Goal: Task Accomplishment & Management: Manage account settings

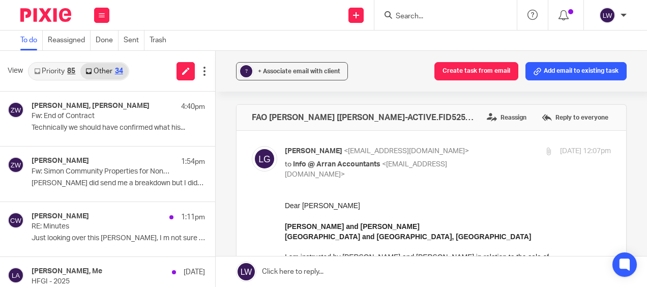
drag, startPoint x: 0, startPoint y: 0, endPoint x: 56, endPoint y: 72, distance: 91.7
click at [56, 72] on link "Priority 85" at bounding box center [54, 71] width 51 height 16
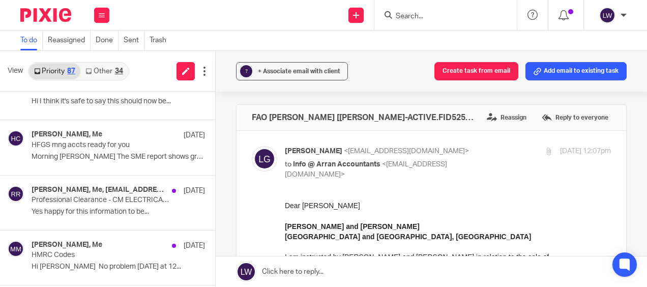
scroll to position [814, 0]
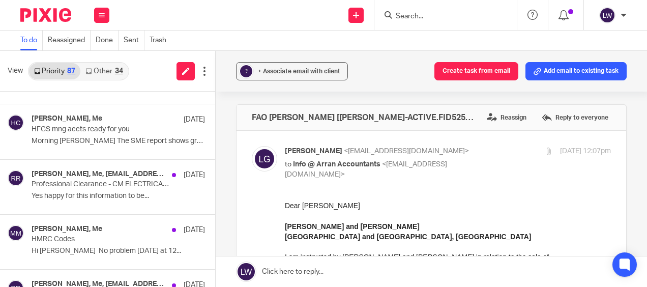
click at [105, 68] on link "Other 34" at bounding box center [103, 71] width 47 height 16
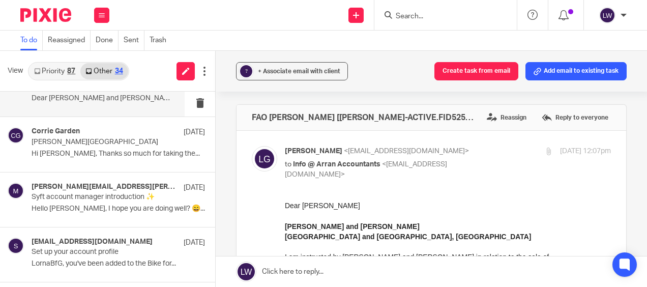
scroll to position [204, 0]
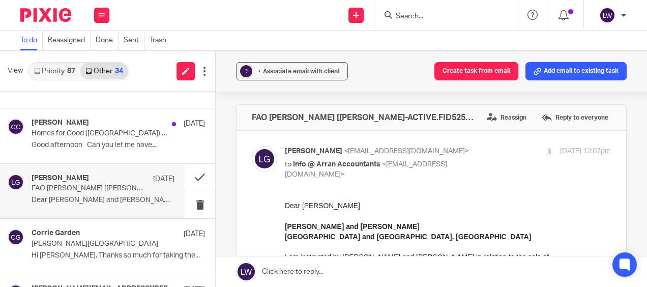
click at [80, 139] on div "Christine Cameron 18 Sep Homes for Good (Scotland) CIC Good afternoon Can you l…" at bounding box center [118, 136] width 173 height 34
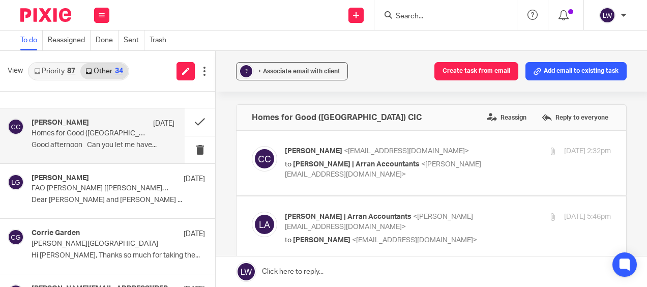
scroll to position [0, 0]
click at [294, 65] on button "? + Associate email with client" at bounding box center [292, 71] width 112 height 18
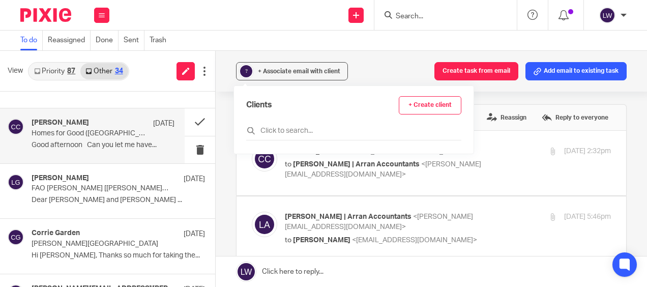
click at [283, 128] on input "text" at bounding box center [353, 131] width 215 height 10
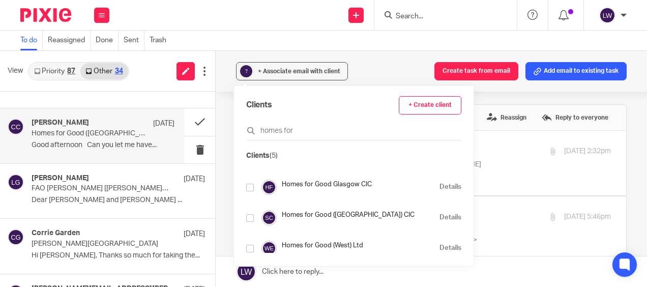
scroll to position [51, 0]
type input "homes for"
click at [248, 216] on input "checkbox" at bounding box center [250, 217] width 8 height 8
checkbox input "true"
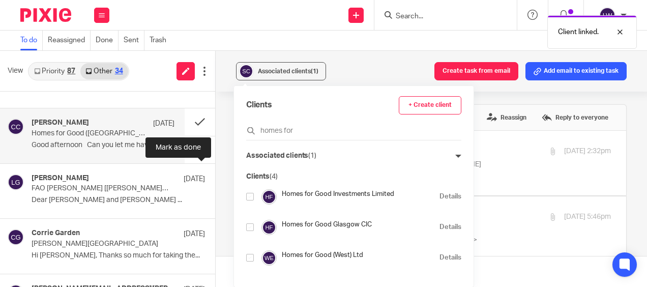
scroll to position [31, 0]
click at [188, 119] on button at bounding box center [200, 121] width 31 height 27
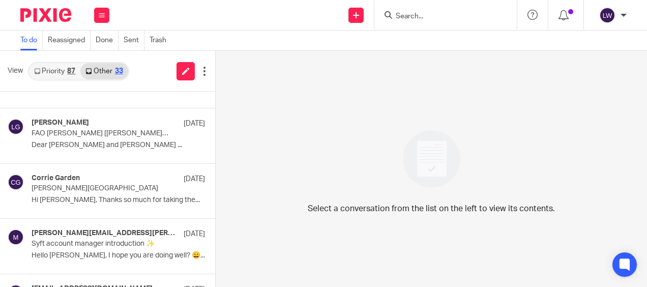
click at [46, 69] on link "Priority 87" at bounding box center [54, 71] width 51 height 16
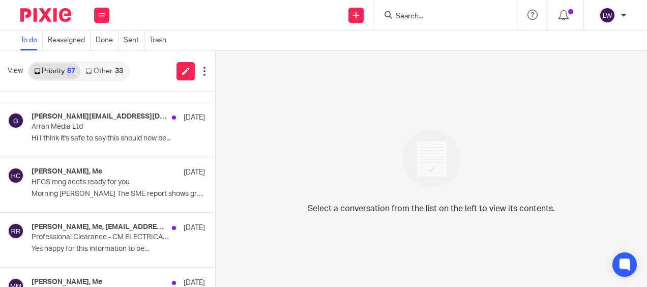
scroll to position [763, 0]
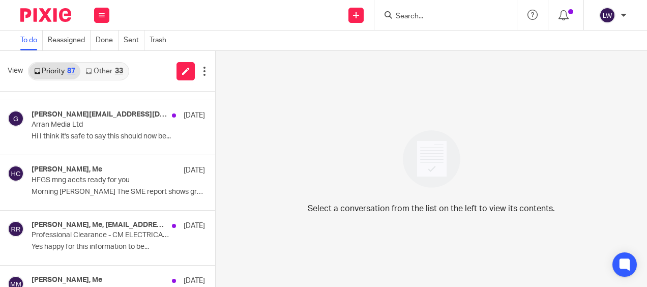
click at [83, 179] on p "HFGS mng accts ready for you" at bounding box center [101, 180] width 139 height 9
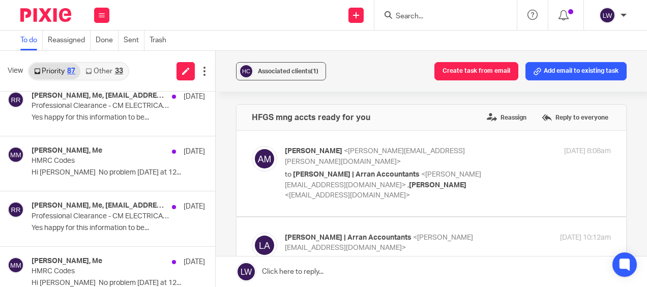
scroll to position [916, 0]
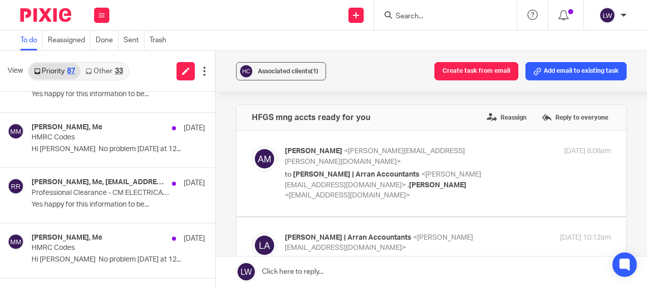
click at [95, 145] on p "Hi Lorna No problem Monday at 12..." at bounding box center [118, 149] width 173 height 9
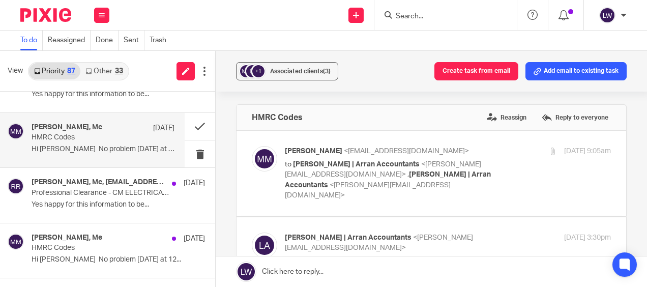
scroll to position [0, 0]
click at [193, 151] on button at bounding box center [200, 153] width 31 height 27
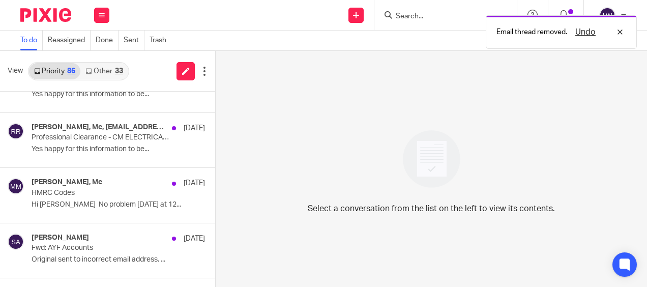
scroll to position [967, 0]
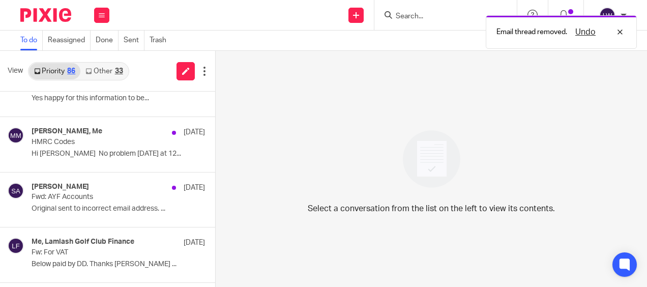
click at [86, 150] on p "Hi Lorna No problem Monday at 12..." at bounding box center [118, 154] width 173 height 9
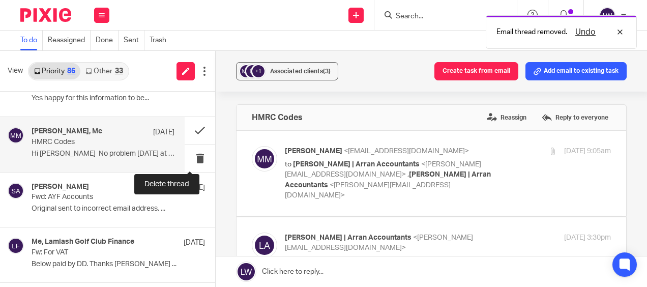
click at [191, 155] on button at bounding box center [200, 158] width 31 height 27
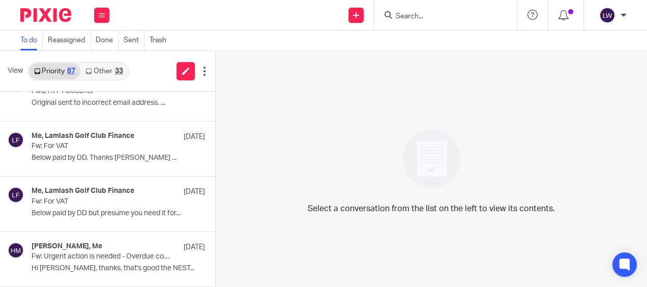
scroll to position [1018, 0]
click at [83, 148] on div "Me, Lamlash Golf Club Finance 17 Sep Fw: For VAT Below paid by DD. Thanks David…" at bounding box center [118, 149] width 173 height 34
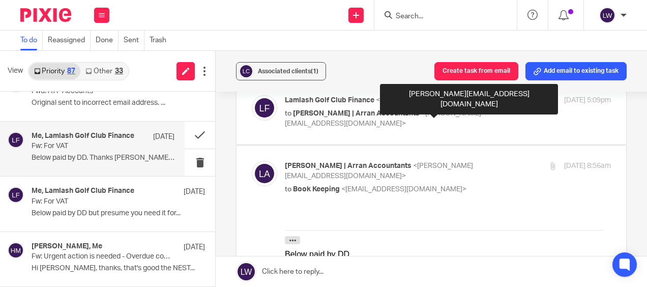
scroll to position [0, 0]
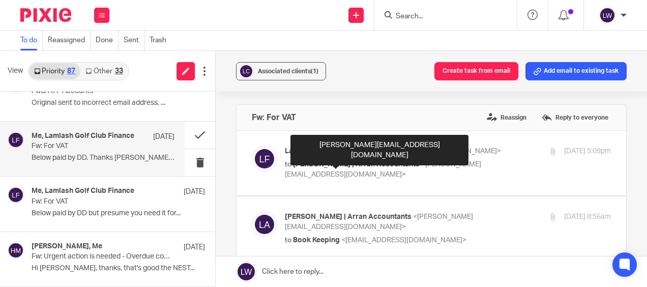
click at [323, 163] on span "[PERSON_NAME] | Arran Accountants" at bounding box center [356, 164] width 127 height 7
checkbox input "true"
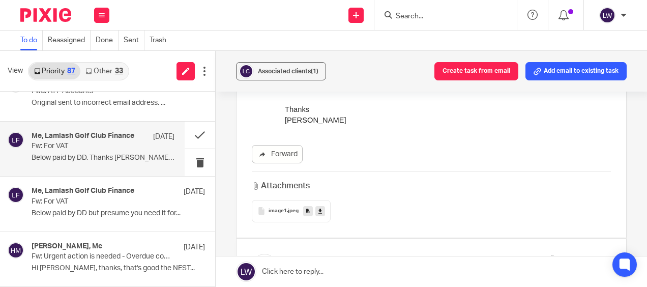
scroll to position [356, 0]
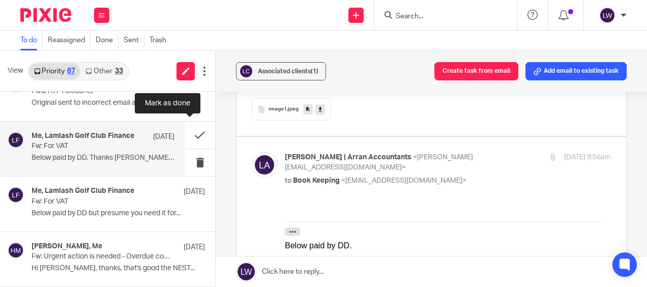
click at [188, 132] on button at bounding box center [200, 135] width 31 height 27
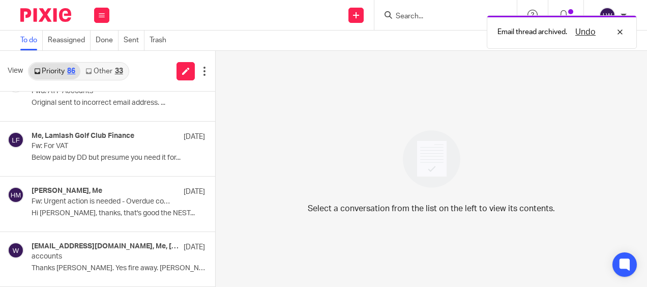
click at [101, 154] on p "Below paid by DD but presume you need it for..." at bounding box center [118, 158] width 173 height 9
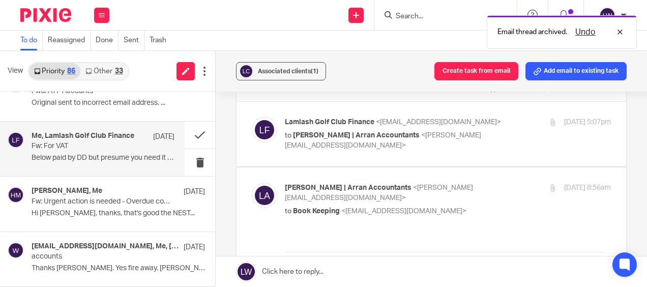
scroll to position [51, 0]
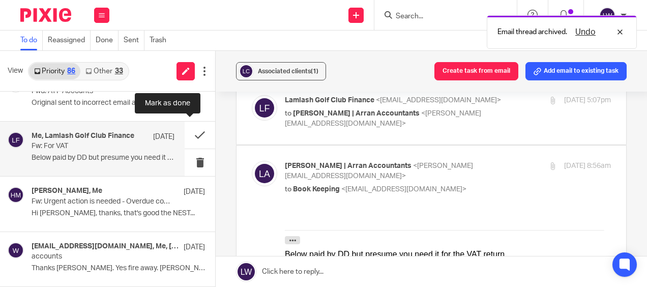
click at [192, 131] on button at bounding box center [200, 135] width 31 height 27
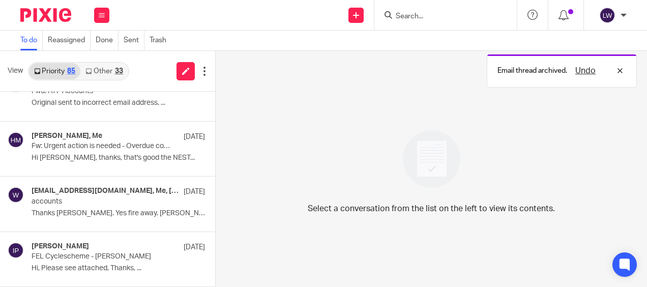
click at [79, 148] on p "Fw: Urgent action is needed - Overdue contribution schedule(s)" at bounding box center [101, 146] width 139 height 9
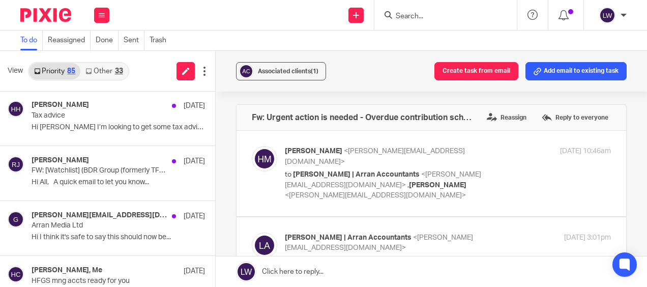
scroll to position [661, 0]
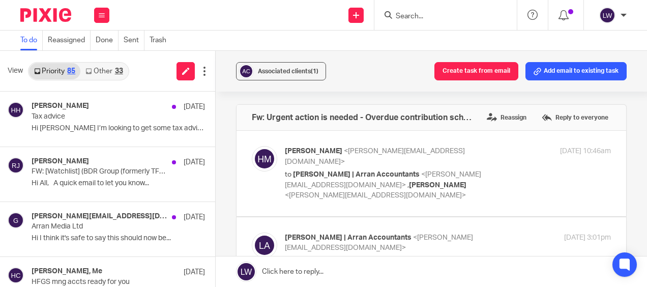
click at [107, 68] on link "Other 33" at bounding box center [103, 71] width 47 height 16
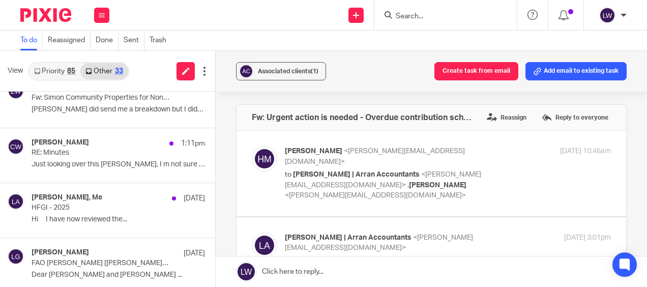
scroll to position [51, 0]
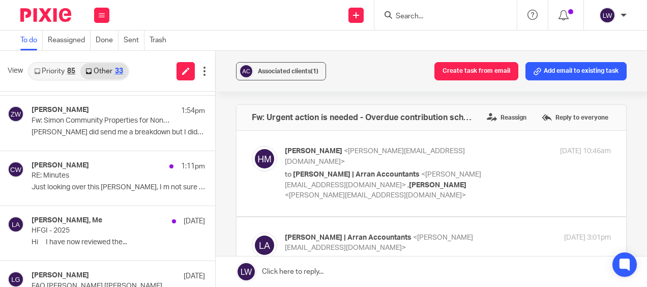
click at [56, 240] on p "Hi I have now reviewed the..." at bounding box center [118, 242] width 173 height 9
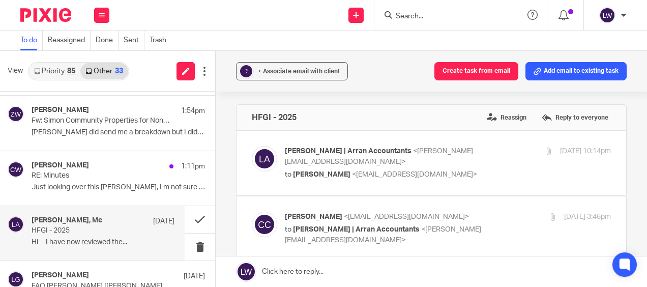
scroll to position [0, 0]
click at [303, 71] on span "+ Associate email with client" at bounding box center [299, 71] width 82 height 6
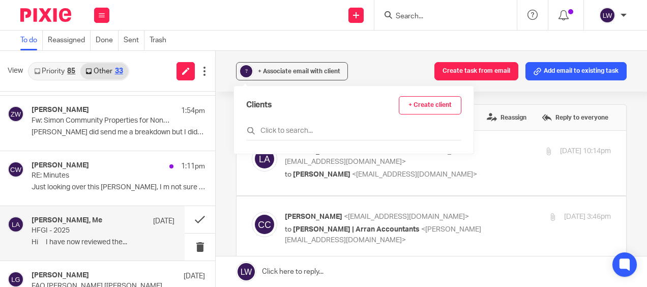
click at [285, 130] on input "text" at bounding box center [353, 131] width 215 height 10
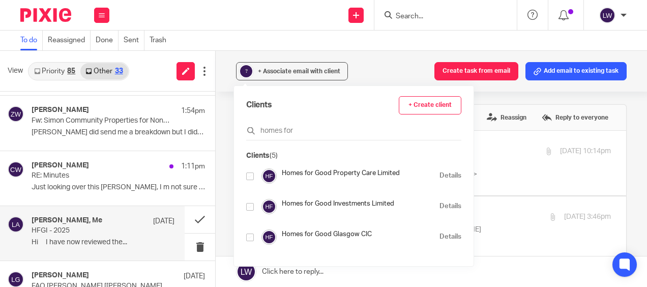
type input "homes for"
click at [251, 203] on input "checkbox" at bounding box center [250, 207] width 8 height 8
checkbox input "true"
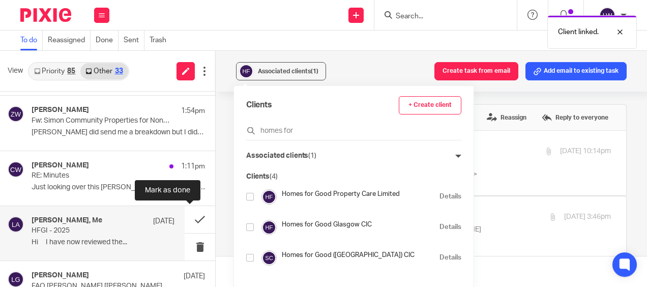
click at [189, 222] on button at bounding box center [200, 219] width 31 height 27
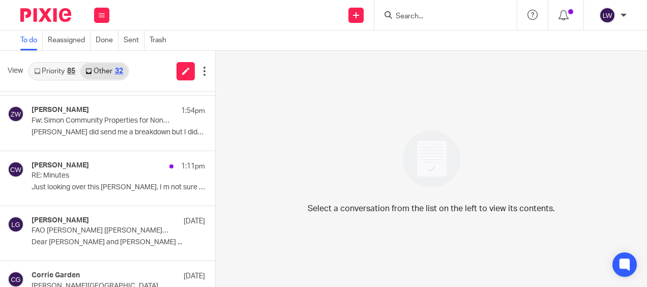
click at [55, 72] on link "Priority 85" at bounding box center [54, 71] width 51 height 16
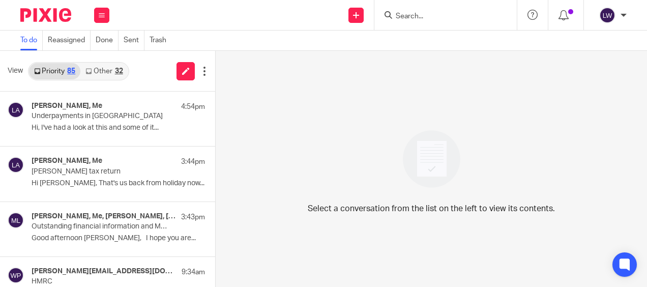
click at [107, 68] on link "Other 32" at bounding box center [103, 71] width 47 height 16
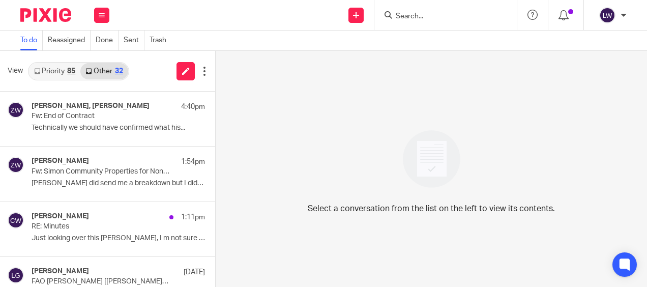
click at [103, 16] on icon at bounding box center [102, 15] width 6 height 6
click at [102, 61] on link "Email" at bounding box center [97, 62] width 18 height 7
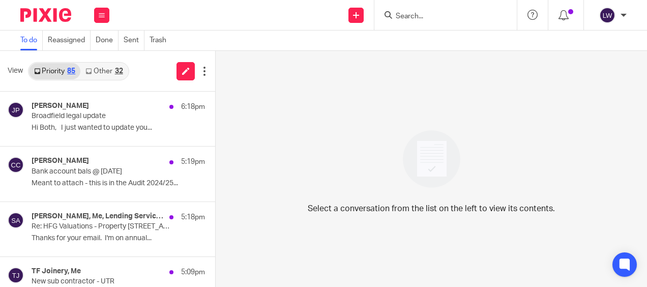
click at [74, 236] on p "Thanks for your email. I'm on annual..." at bounding box center [118, 238] width 173 height 9
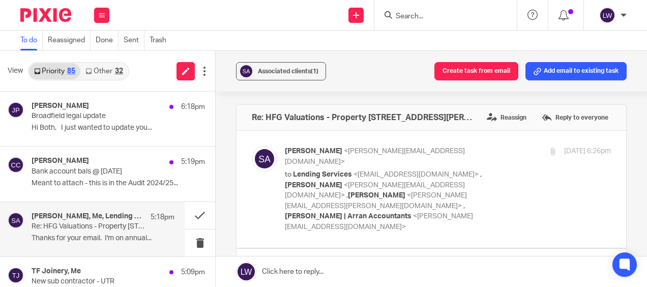
click at [306, 70] on span "Associated clients (1)" at bounding box center [288, 71] width 61 height 6
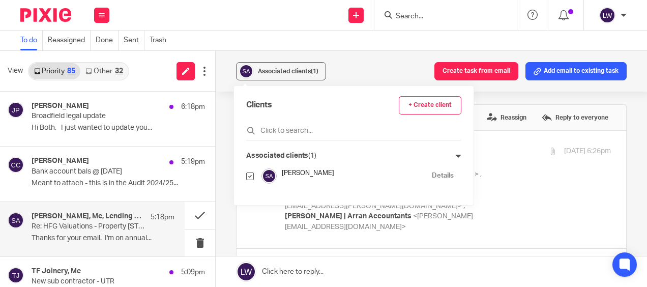
click at [248, 176] on input "checkbox" at bounding box center [250, 176] width 8 height 8
checkbox input "false"
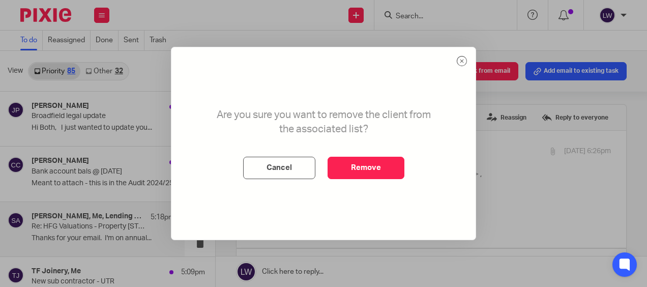
click at [370, 160] on button "Remove" at bounding box center [366, 168] width 77 height 22
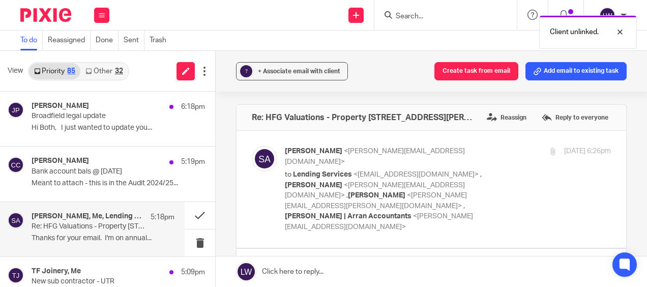
click at [304, 67] on div "+ Associate email with client" at bounding box center [299, 71] width 82 height 10
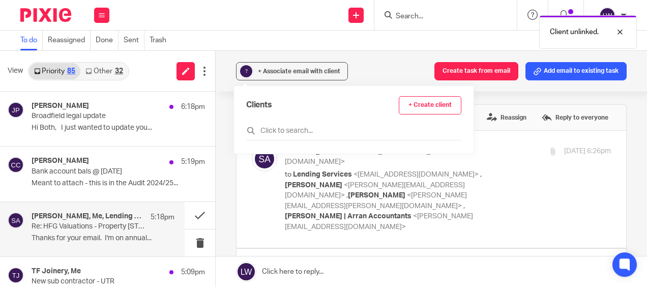
click at [297, 128] on input "text" at bounding box center [353, 131] width 215 height 10
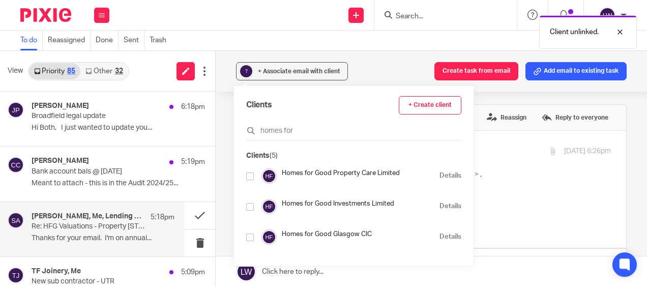
type input "homes for"
click at [250, 207] on input "checkbox" at bounding box center [250, 207] width 8 height 8
checkbox input "true"
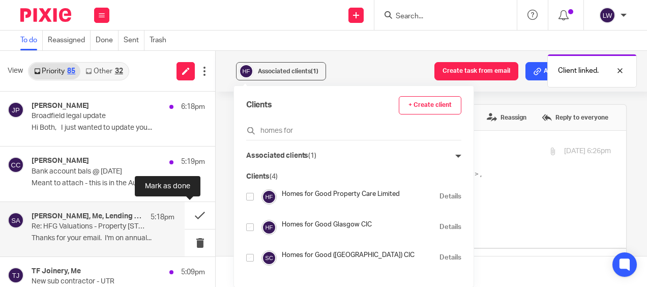
click at [191, 214] on button at bounding box center [200, 215] width 31 height 27
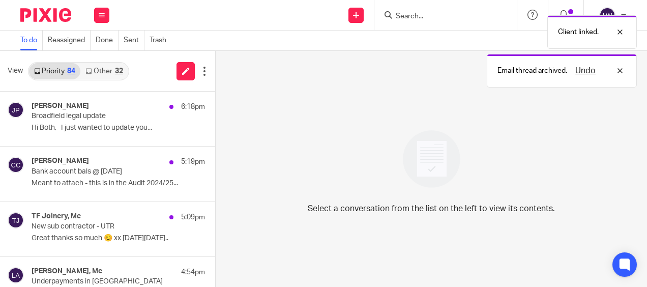
click at [91, 232] on div "TF Joinery, Me 5:09pm New sub contractor - UTR Great thanks so much 😊 xx On Tue…" at bounding box center [118, 229] width 173 height 34
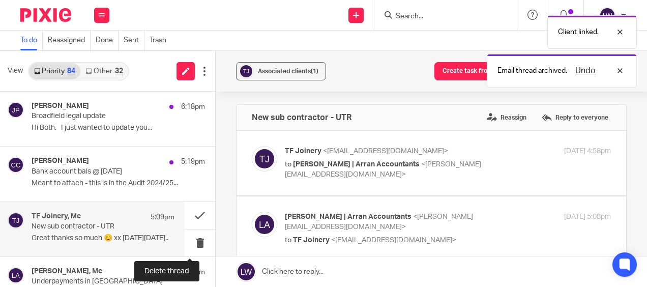
click at [188, 240] on button at bounding box center [200, 242] width 31 height 27
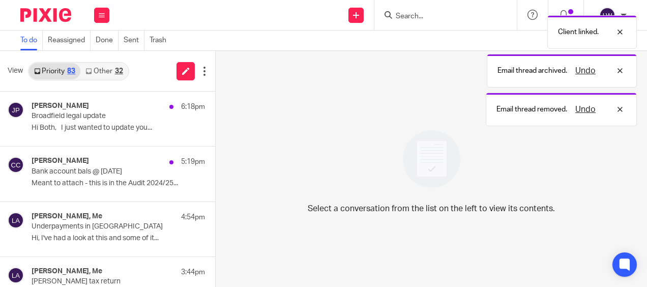
click at [96, 70] on link "Other 32" at bounding box center [103, 71] width 47 height 16
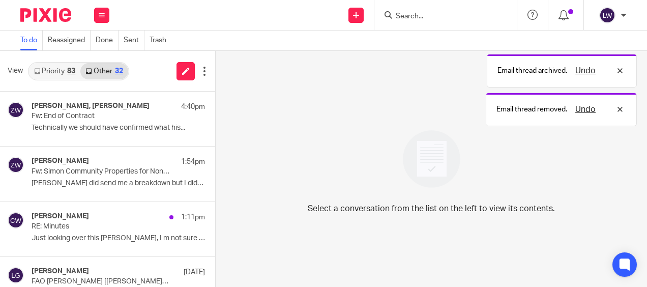
click at [106, 124] on p "Technically we should have confirmed what his..." at bounding box center [118, 128] width 173 height 9
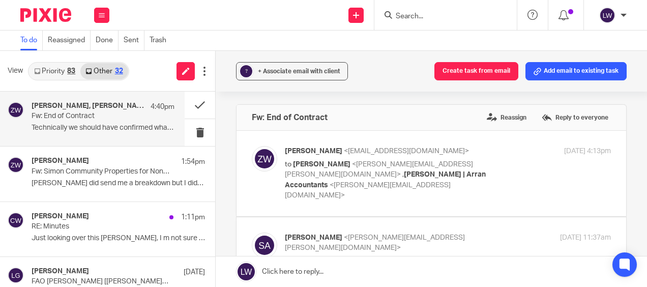
click at [60, 72] on link "Priority 83" at bounding box center [54, 71] width 51 height 16
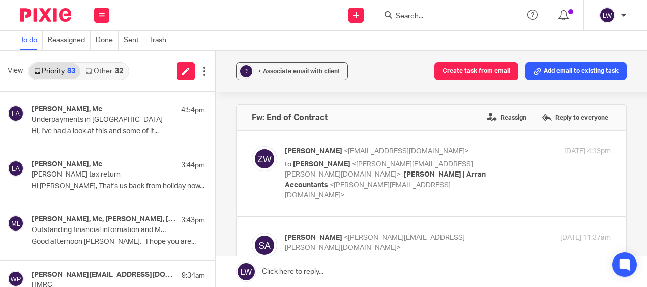
scroll to position [204, 0]
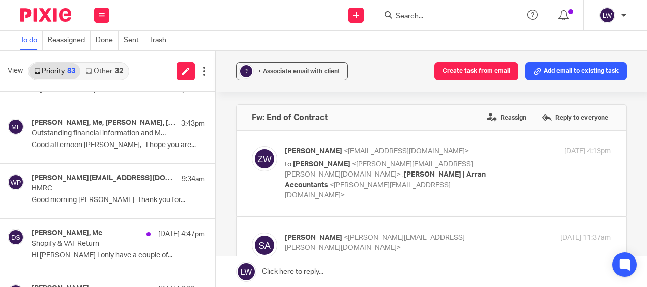
click at [89, 193] on div "billy.paterson454@gmail.com, Olivia | Arran Accountants, Me, William Paterson 9…" at bounding box center [118, 191] width 173 height 34
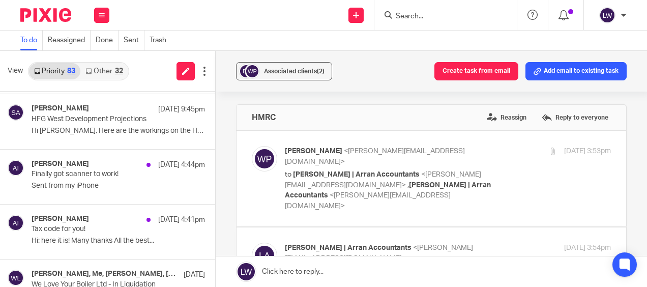
scroll to position [509, 0]
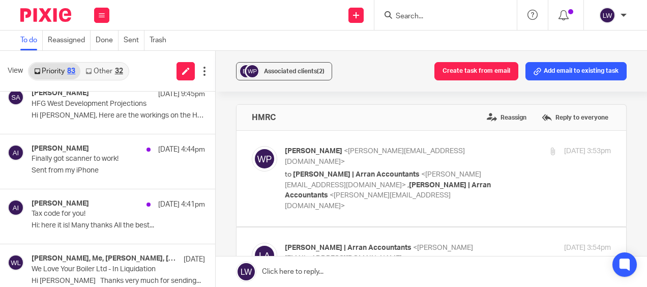
click at [107, 72] on link "Other 32" at bounding box center [103, 71] width 47 height 16
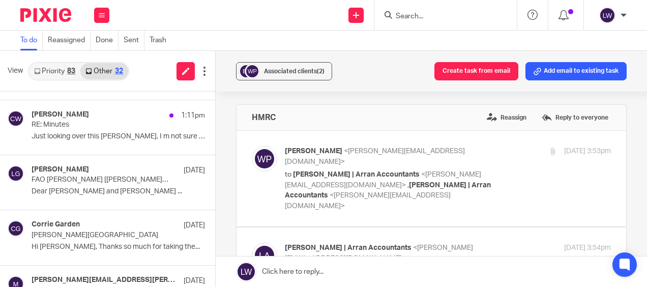
scroll to position [0, 0]
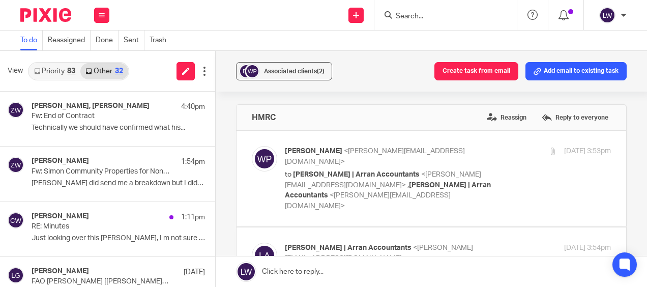
click at [55, 71] on link "Priority 83" at bounding box center [54, 71] width 51 height 16
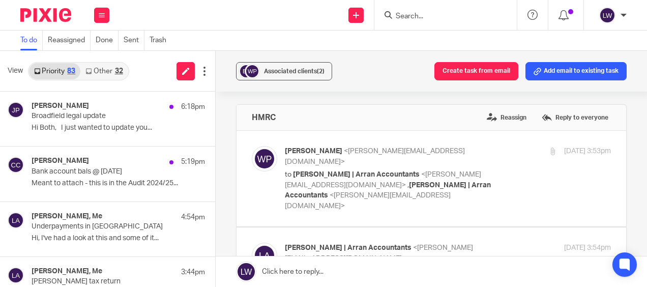
click at [107, 13] on button at bounding box center [101, 15] width 15 height 15
click at [103, 62] on link "Email" at bounding box center [97, 62] width 18 height 7
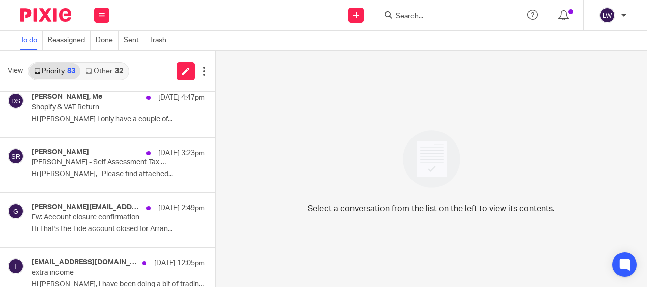
scroll to position [356, 0]
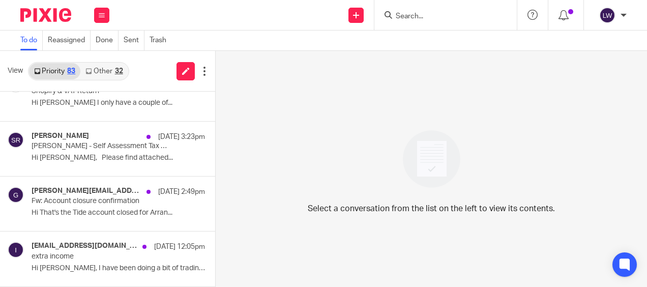
click at [61, 212] on p "Hi That's the Tide account closed for Arran..." at bounding box center [118, 213] width 173 height 9
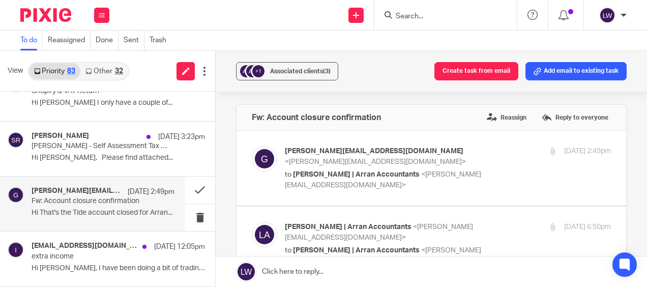
scroll to position [0, 0]
click at [289, 68] on div "Associated clients (3)" at bounding box center [300, 71] width 61 height 10
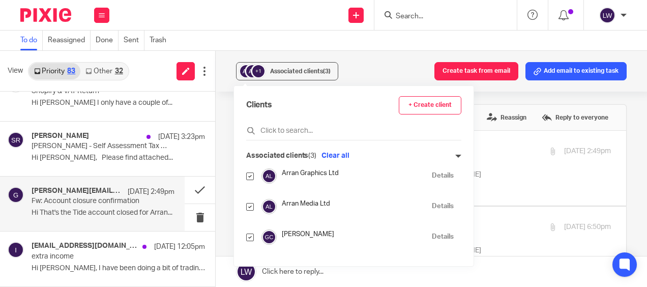
click at [253, 174] on input "checkbox" at bounding box center [250, 176] width 8 height 8
checkbox input "false"
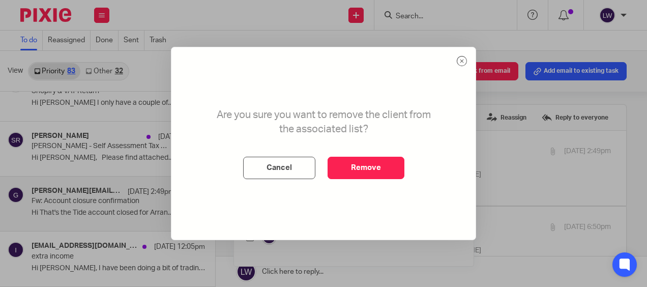
click at [364, 168] on button "Remove" at bounding box center [366, 168] width 77 height 22
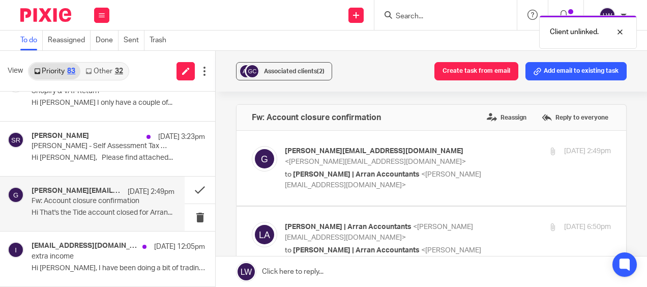
click at [256, 70] on img at bounding box center [252, 71] width 15 height 15
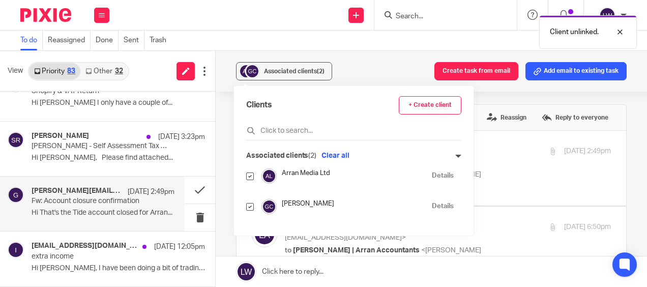
click at [251, 205] on input "checkbox" at bounding box center [250, 207] width 8 height 8
checkbox input "false"
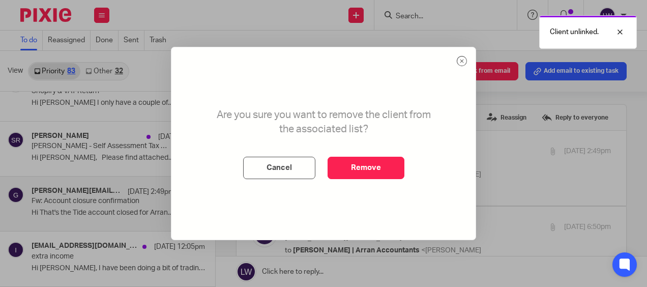
click at [349, 169] on button "Remove" at bounding box center [366, 168] width 77 height 22
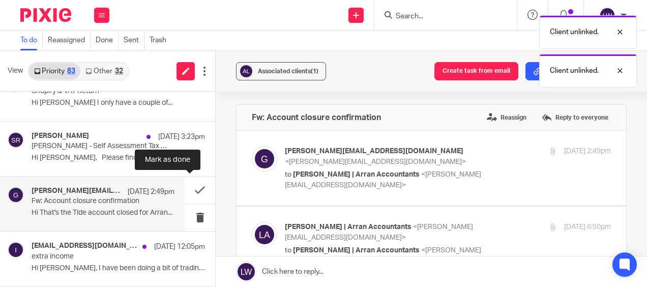
click at [192, 187] on button at bounding box center [200, 190] width 31 height 27
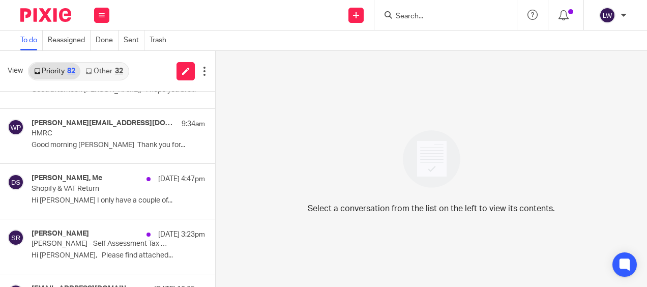
scroll to position [254, 0]
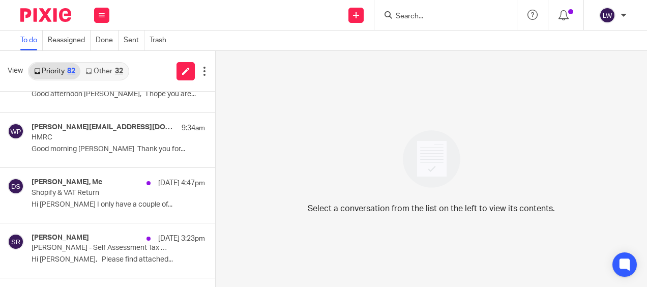
click at [74, 190] on p "Shopify & VAT Return" at bounding box center [101, 193] width 139 height 9
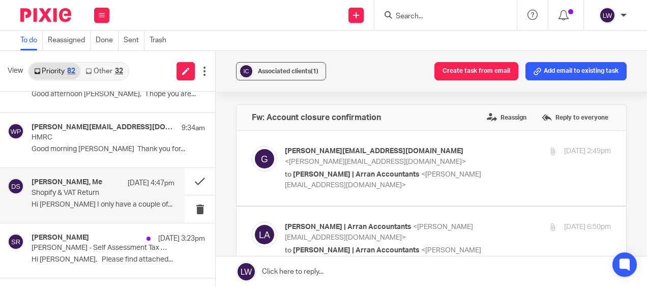
click at [280, 67] on div "Associated clients (1)" at bounding box center [288, 71] width 61 height 10
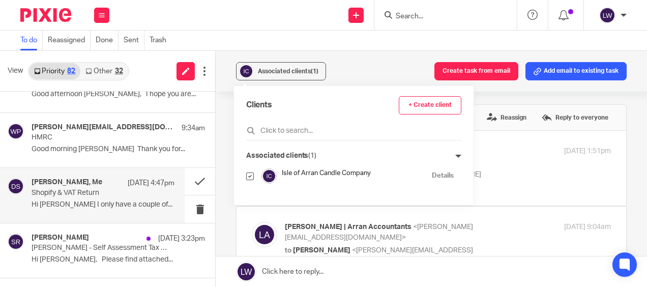
scroll to position [0, 0]
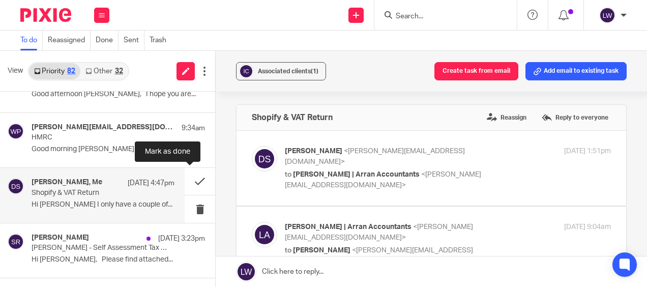
click at [188, 180] on button at bounding box center [200, 181] width 31 height 27
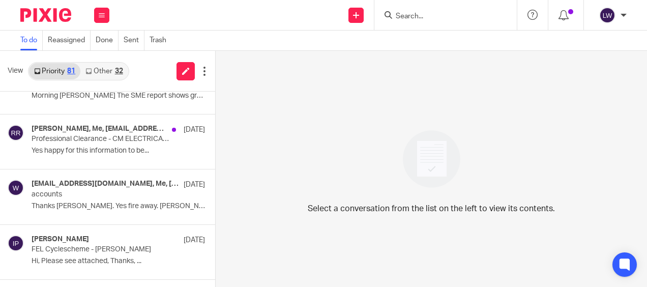
scroll to position [814, 0]
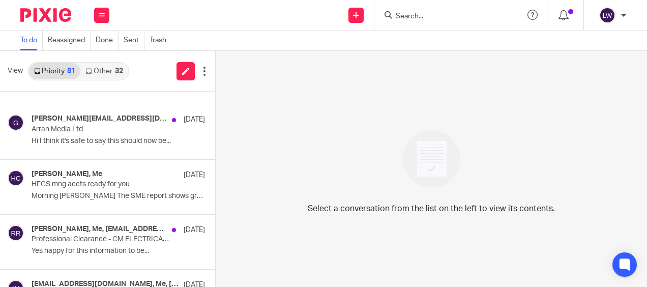
click at [91, 128] on p "Arran Media Ltd" at bounding box center [101, 129] width 139 height 9
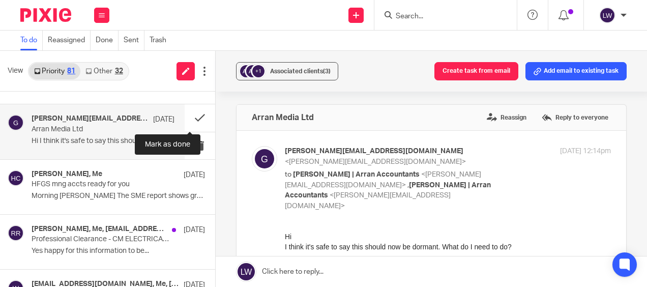
scroll to position [0, 0]
click at [263, 68] on div "+1" at bounding box center [252, 71] width 27 height 15
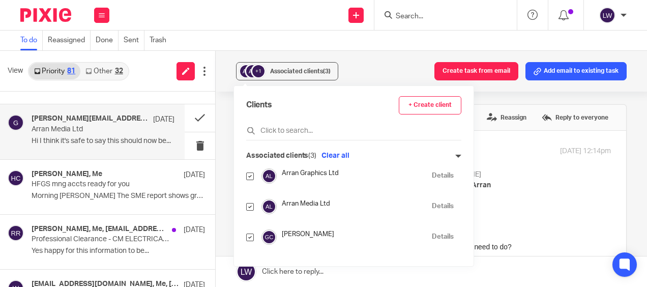
click at [249, 176] on input "checkbox" at bounding box center [250, 176] width 8 height 8
checkbox input "false"
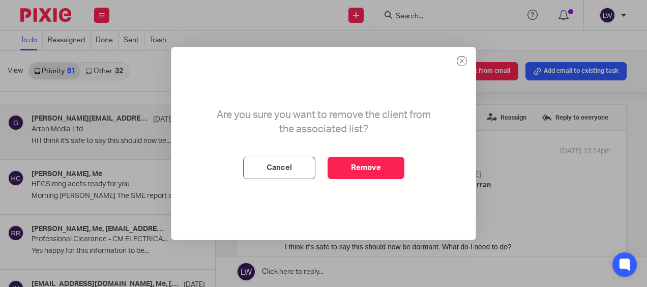
click at [353, 164] on button "Remove" at bounding box center [366, 168] width 77 height 22
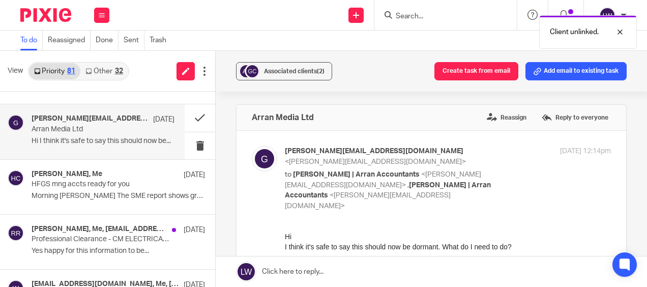
click at [272, 73] on span "Associated clients (2)" at bounding box center [294, 71] width 61 height 6
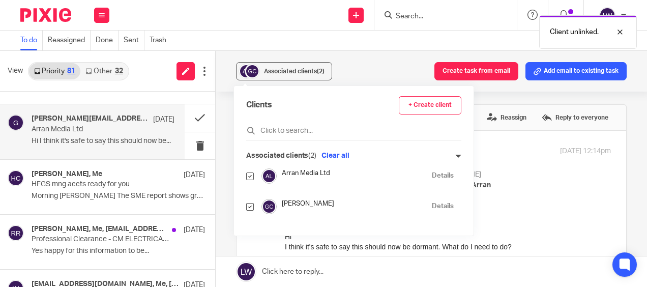
click at [250, 205] on input "checkbox" at bounding box center [250, 207] width 8 height 8
checkbox input "false"
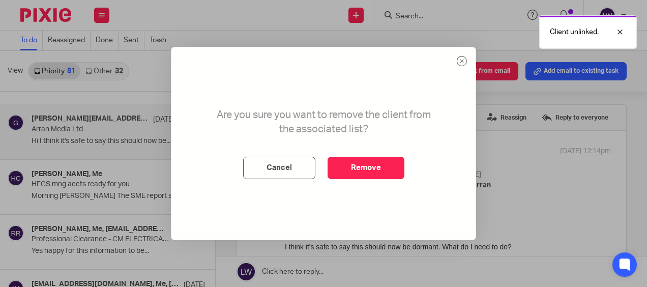
click at [344, 164] on button "Remove" at bounding box center [366, 168] width 77 height 22
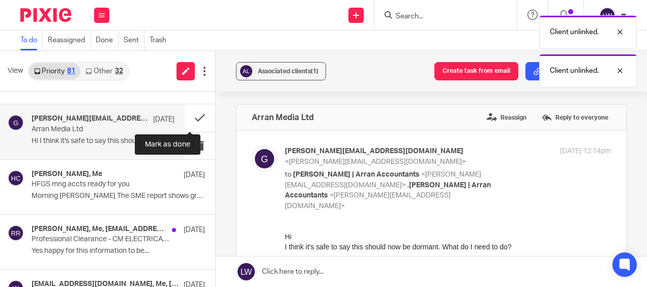
click at [190, 112] on button at bounding box center [200, 117] width 31 height 27
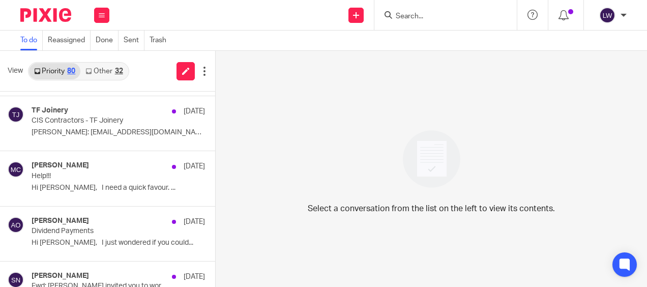
scroll to position [1323, 0]
